Goal: Task Accomplishment & Management: Use online tool/utility

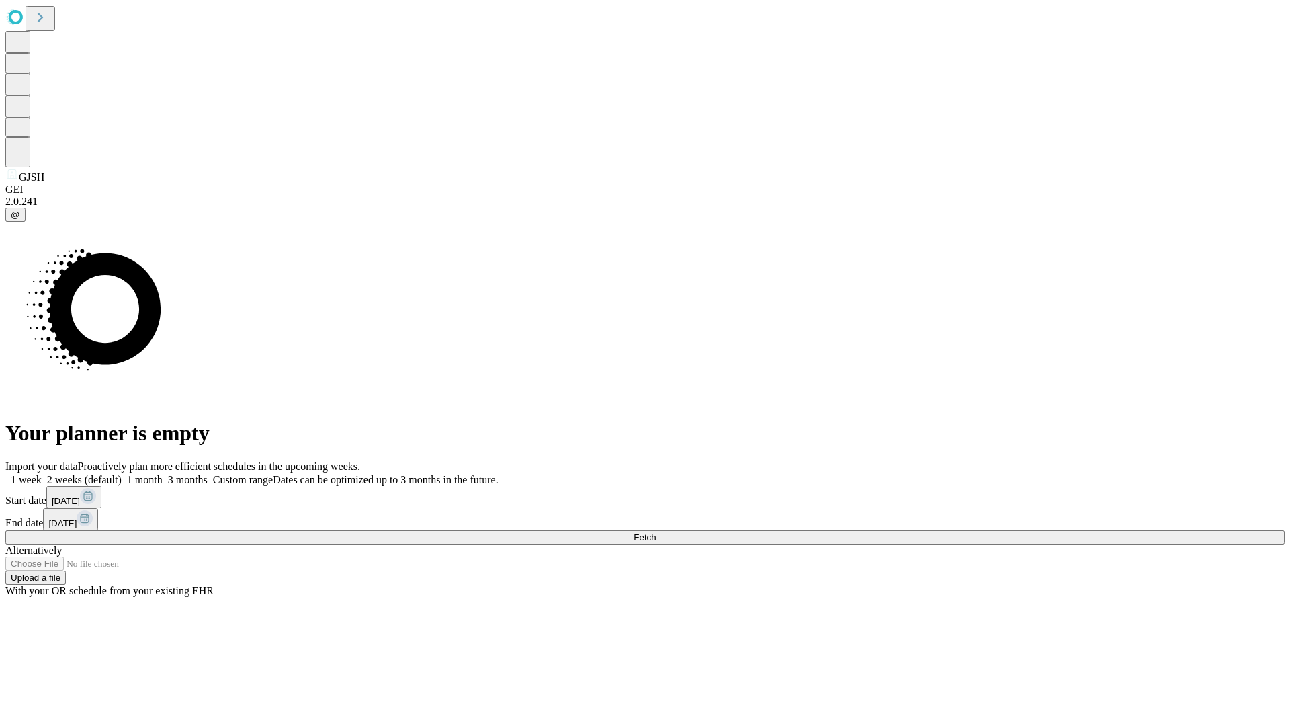
click at [656, 532] on span "Fetch" at bounding box center [645, 537] width 22 height 10
